Goal: Navigation & Orientation: Find specific page/section

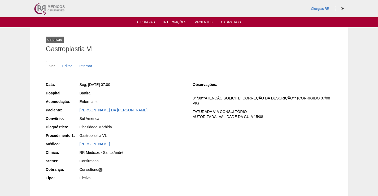
click at [151, 24] on link "Cirurgias" at bounding box center [146, 22] width 18 height 5
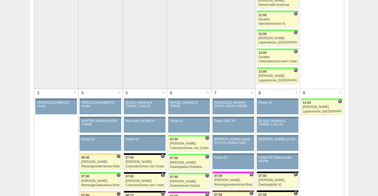
scroll to position [159, 0]
